Goal: Information Seeking & Learning: Learn about a topic

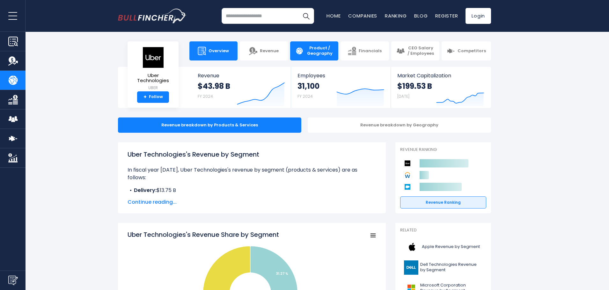
click at [227, 45] on link "Overview" at bounding box center [213, 50] width 48 height 19
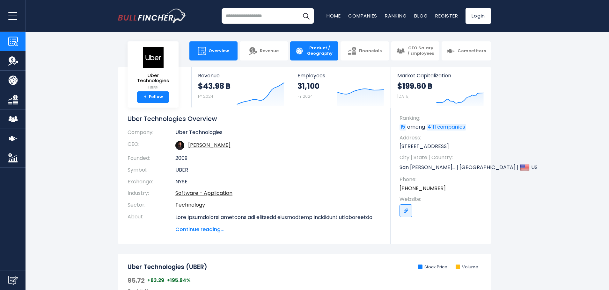
click at [314, 53] on span "Product / Geography" at bounding box center [319, 51] width 27 height 11
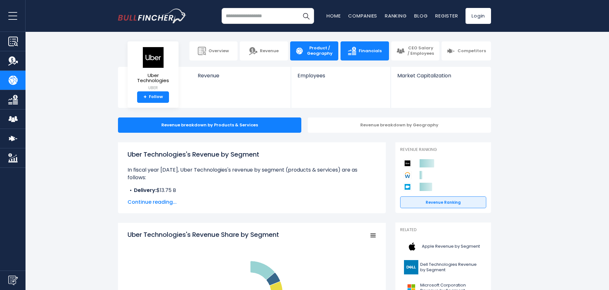
click at [359, 59] on link "Financials" at bounding box center [364, 50] width 48 height 19
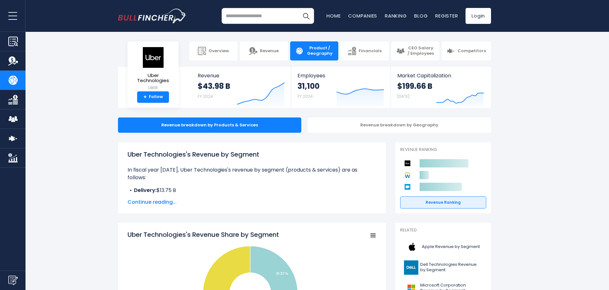
scroll to position [96, 0]
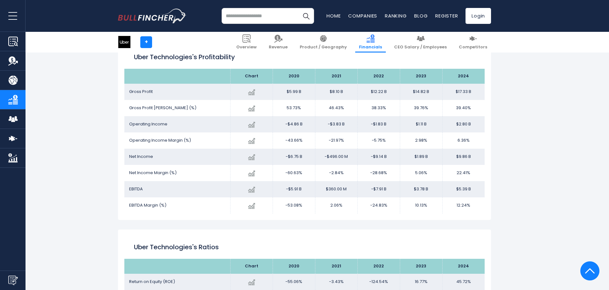
scroll to position [887, 0]
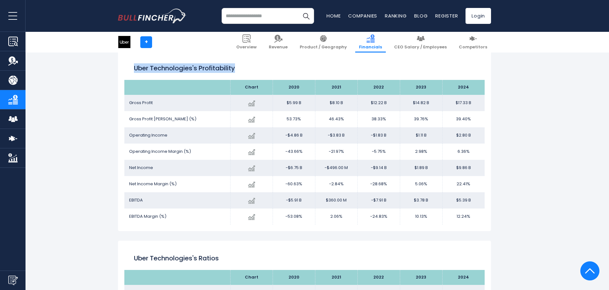
drag, startPoint x: 241, startPoint y: 69, endPoint x: 135, endPoint y: 66, distance: 105.8
click at [135, 66] on h2 "Uber Technologies's Profitability" at bounding box center [304, 68] width 341 height 10
copy h2 "Uber Technologies's Profitability"
click at [561, 134] on div "Uber Technologies + + Overview Revenue Product / Geography Financials Competito…" at bounding box center [304, 8] width 609 height 1656
drag, startPoint x: 482, startPoint y: 217, endPoint x: 124, endPoint y: 87, distance: 380.7
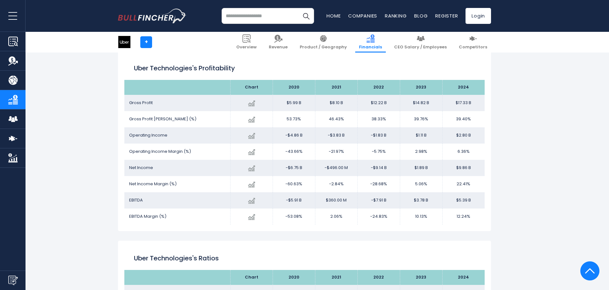
click at [124, 87] on table "Chart 2020 2021" at bounding box center [304, 152] width 360 height 145
drag, startPoint x: 549, startPoint y: 139, endPoint x: 543, endPoint y: 139, distance: 6.1
click at [549, 139] on div "Uber Technologies + + Overview Revenue Product / Geography Financials Competito…" at bounding box center [304, 8] width 609 height 1656
